Goal: Task Accomplishment & Management: Manage account settings

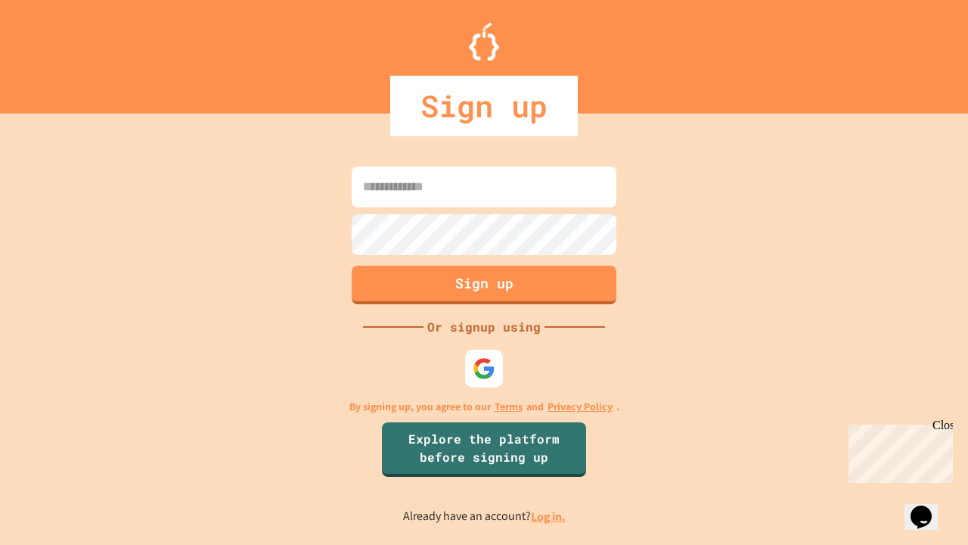
click at [549, 516] on link "Log in." at bounding box center [548, 516] width 35 height 16
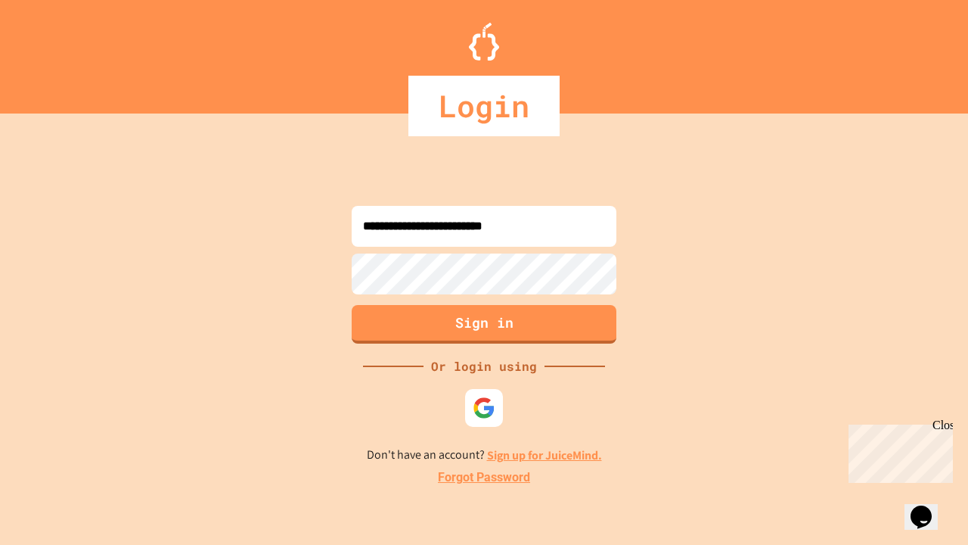
type input "**********"
